Goal: Contribute content: Add original content to the website for others to see

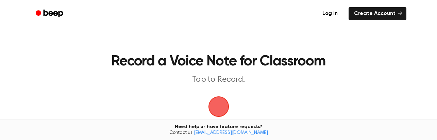
click at [218, 107] on span "button" at bounding box center [218, 106] width 19 height 19
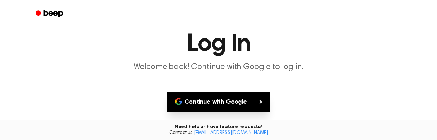
scroll to position [68, 0]
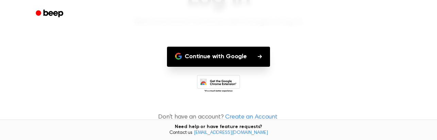
click at [235, 52] on button "Continue with Google" at bounding box center [218, 57] width 103 height 20
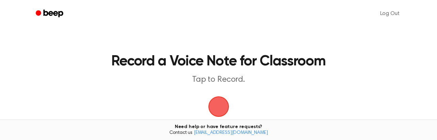
click at [217, 105] on span "button" at bounding box center [218, 106] width 21 height 21
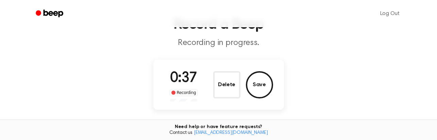
scroll to position [34, 0]
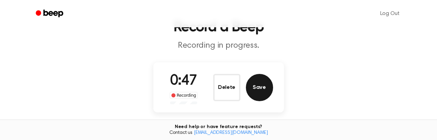
click at [261, 92] on button "Save" at bounding box center [259, 87] width 27 height 27
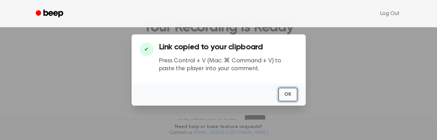
click at [288, 95] on button "OK" at bounding box center [287, 94] width 19 height 14
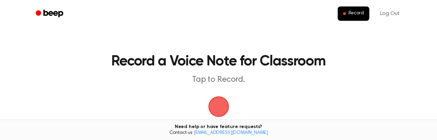
click at [222, 108] on span "button" at bounding box center [218, 107] width 22 height 22
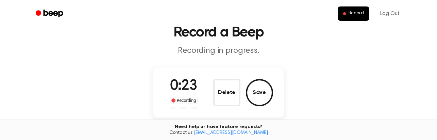
scroll to position [68, 0]
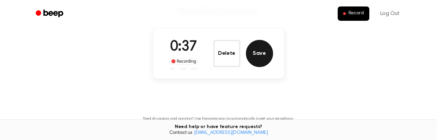
click at [255, 52] on button "Save" at bounding box center [259, 53] width 27 height 27
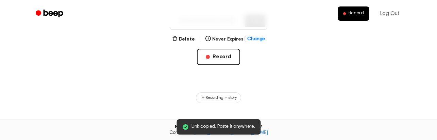
scroll to position [147, 0]
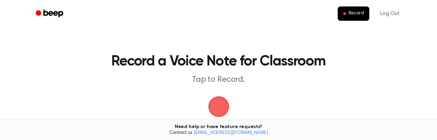
click at [216, 108] on span "button" at bounding box center [218, 106] width 24 height 24
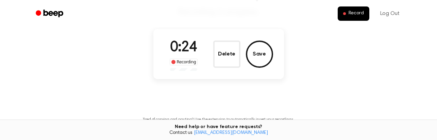
scroll to position [68, 0]
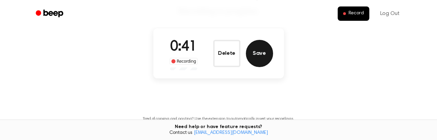
click at [262, 48] on button "Save" at bounding box center [259, 53] width 27 height 27
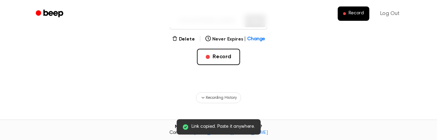
scroll to position [147, 0]
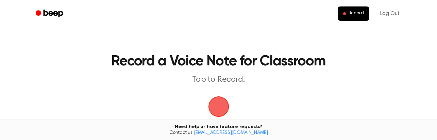
click at [215, 106] on span "button" at bounding box center [218, 107] width 22 height 22
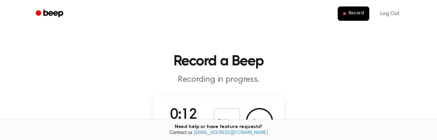
scroll to position [68, 0]
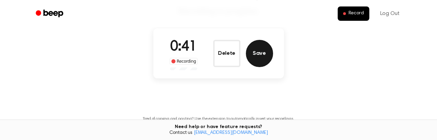
click at [261, 54] on button "Save" at bounding box center [259, 53] width 27 height 27
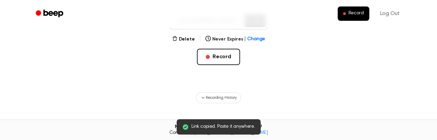
scroll to position [147, 0]
